Goal: Transaction & Acquisition: Purchase product/service

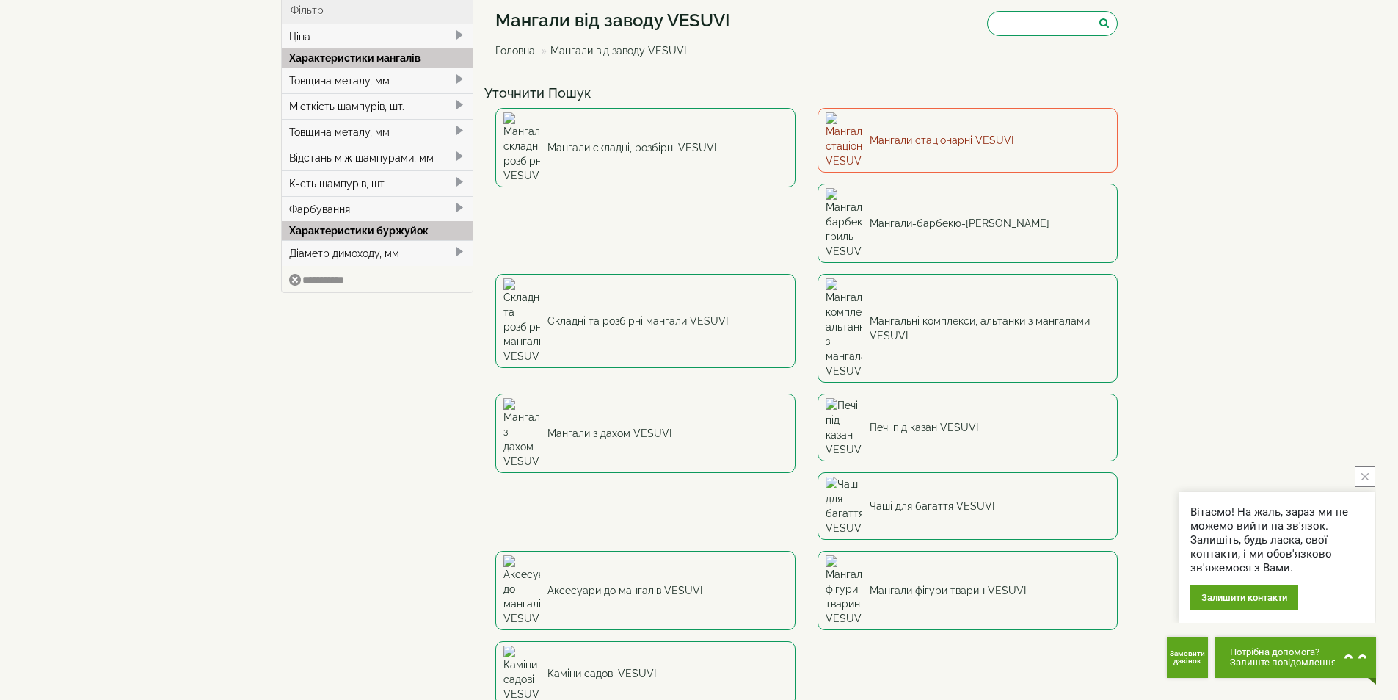
scroll to position [147, 0]
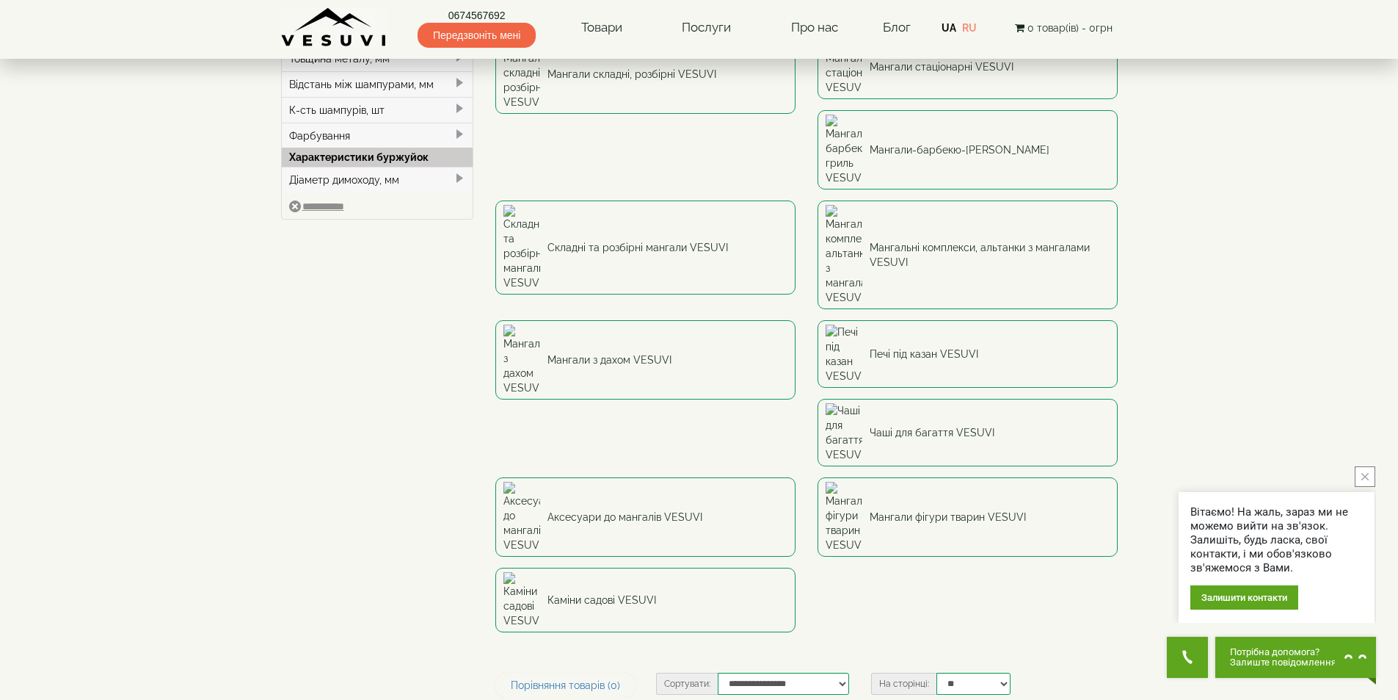
click at [487, 13] on link "0674567692" at bounding box center [477, 15] width 118 height 15
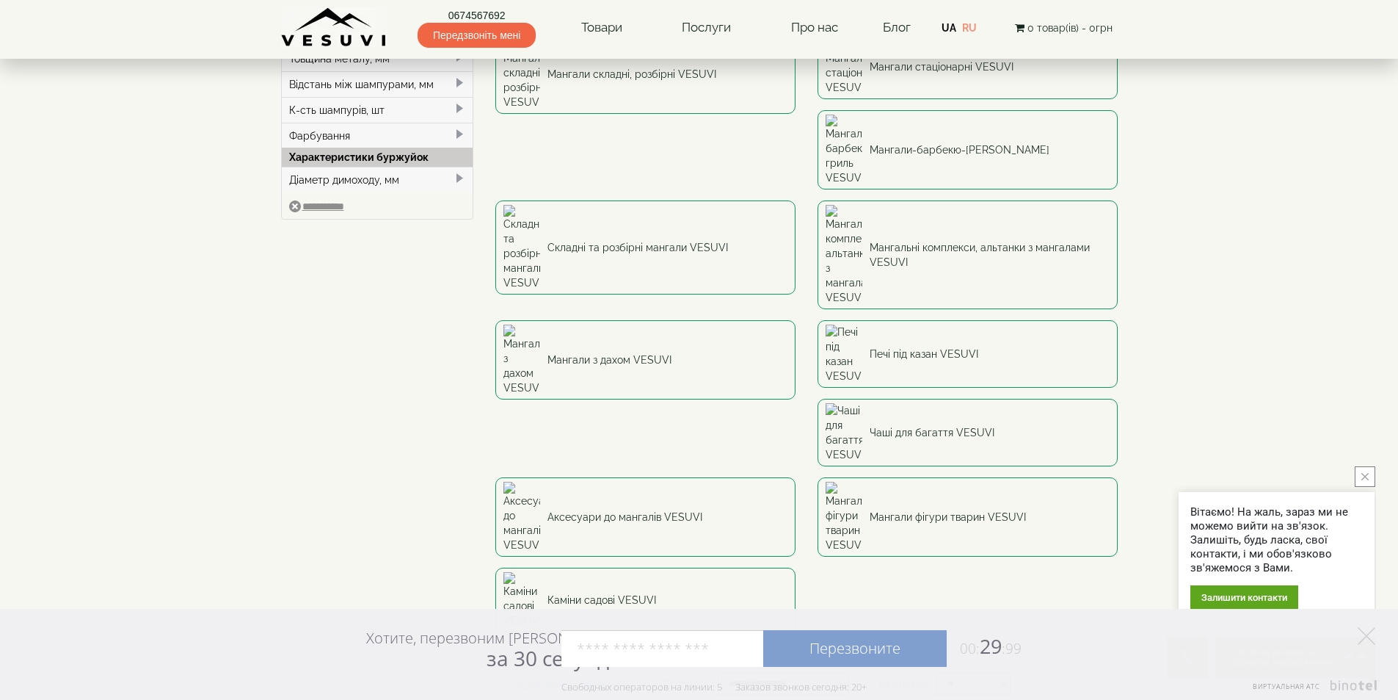
click at [953, 25] on link "UA" at bounding box center [949, 28] width 15 height 12
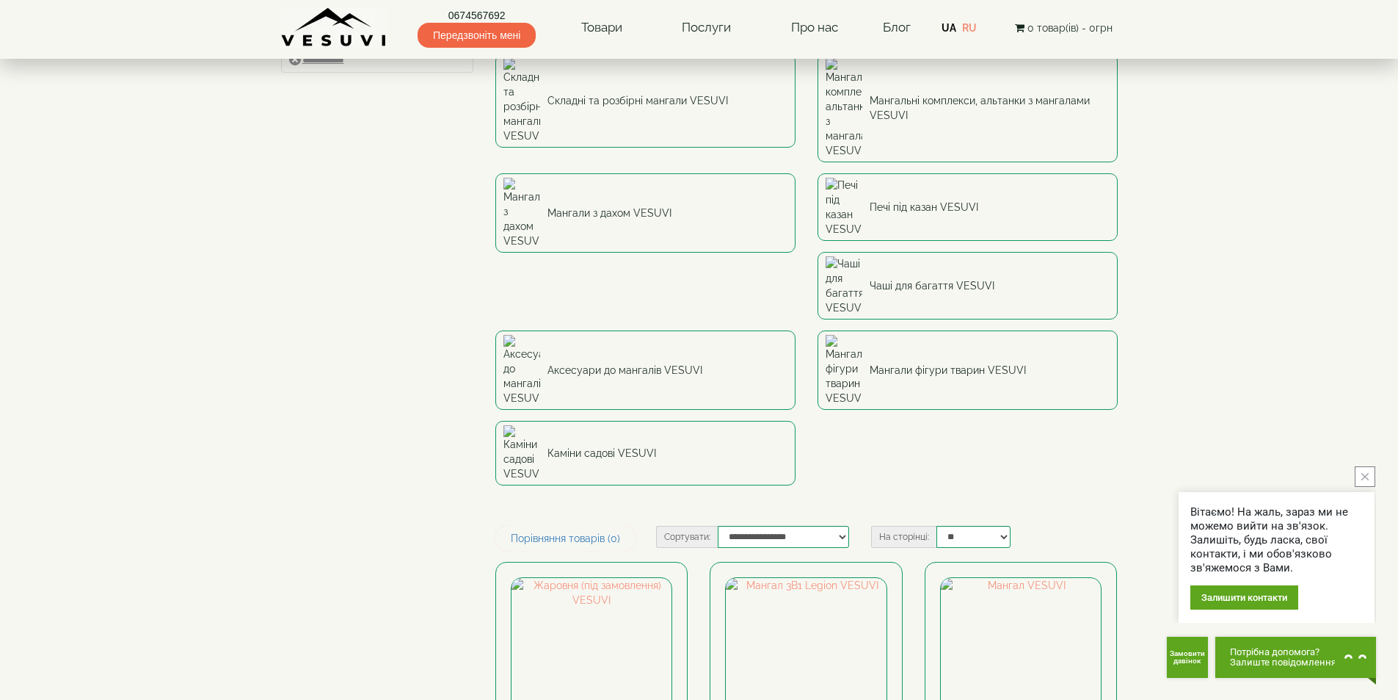
scroll to position [367, 0]
